Goal: Task Accomplishment & Management: Use online tool/utility

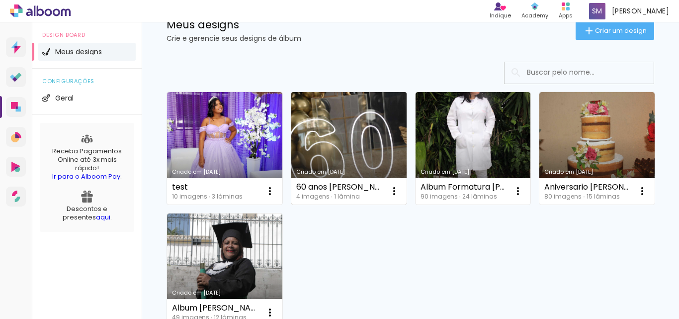
scroll to position [44, 0]
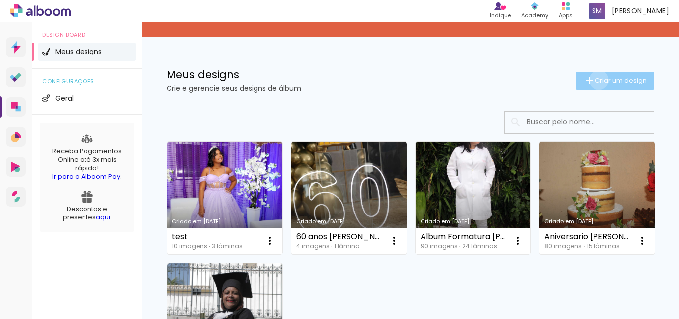
click at [595, 80] on span "Criar um design" at bounding box center [621, 80] width 52 height 6
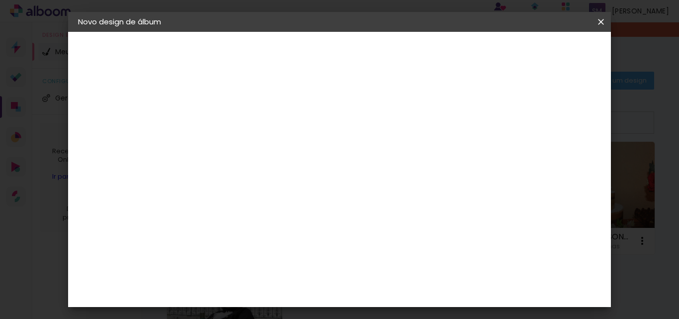
click at [241, 128] on input at bounding box center [241, 133] width 0 height 15
type input "Album Casamento [PERSON_NAME] e [PERSON_NAME]"
type paper-input "Album Casamento [PERSON_NAME] e [PERSON_NAME]"
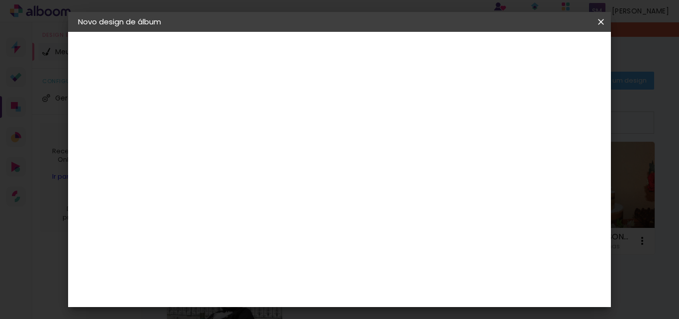
click at [0, 0] on slot "Avançar" at bounding box center [0, 0] width 0 height 0
click at [427, 157] on paper-item "Tamanho Livre" at bounding box center [378, 151] width 95 height 22
click at [0, 0] on slot "Tamanho Livre" at bounding box center [0, 0] width 0 height 0
click at [427, 144] on paper-item "Tamanho Livre" at bounding box center [378, 151] width 95 height 22
click at [0, 0] on slot "Avançar" at bounding box center [0, 0] width 0 height 0
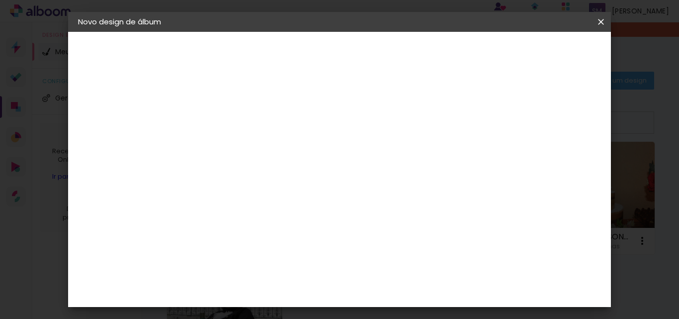
scroll to position [94, 0]
click at [216, 162] on input "30" at bounding box center [209, 162] width 26 height 15
type input "20"
type paper-input "20"
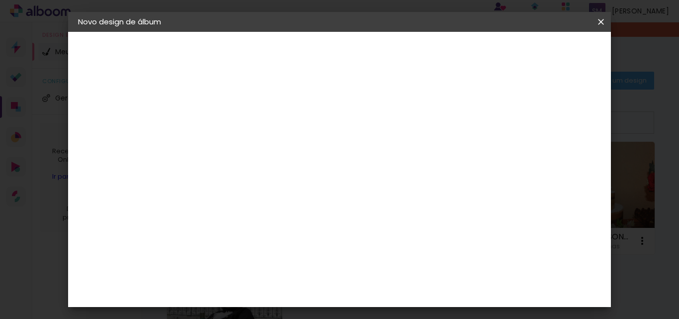
click at [539, 55] on span "Iniciar design" at bounding box center [516, 52] width 45 height 7
